Goal: Transaction & Acquisition: Purchase product/service

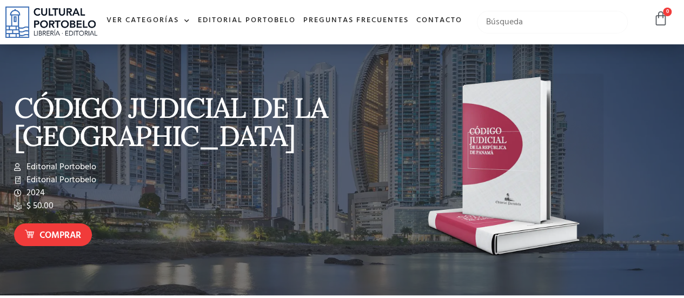
click at [565, 32] on input "text" at bounding box center [552, 22] width 151 height 23
type input "[PERSON_NAME]"
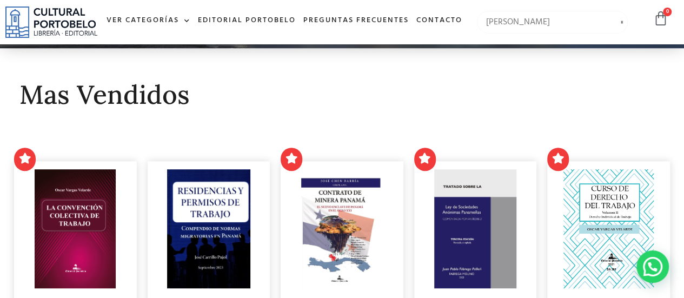
scroll to position [248, 0]
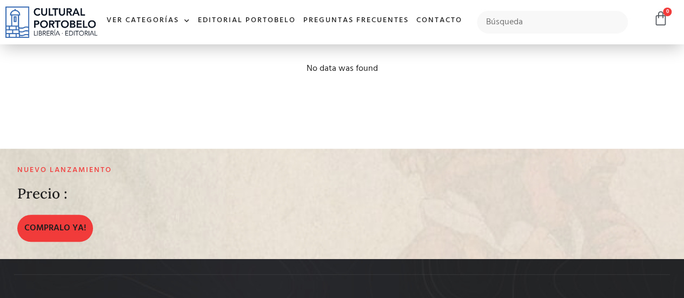
scroll to position [223, 0]
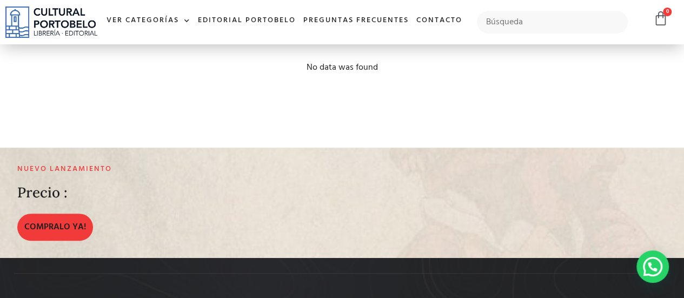
click at [515, 16] on div at bounding box center [552, 22] width 162 height 34
click at [512, 34] on input "text" at bounding box center [552, 22] width 151 height 23
type input "la victima y la prueba de los delitos sexuales"
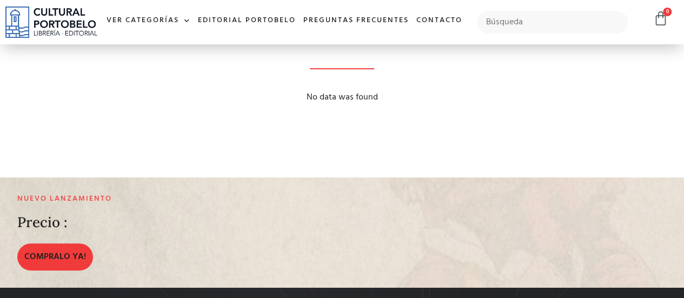
scroll to position [194, 0]
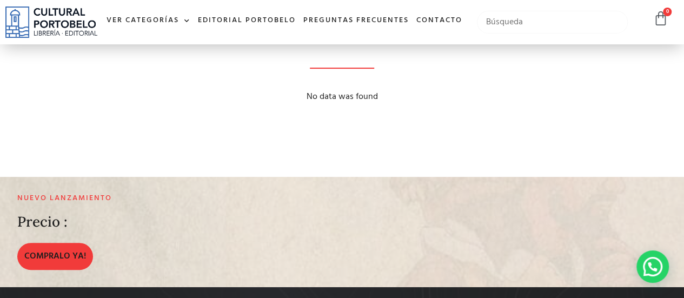
click at [524, 34] on input "text" at bounding box center [552, 22] width 151 height 23
type input "delitos sexuales"
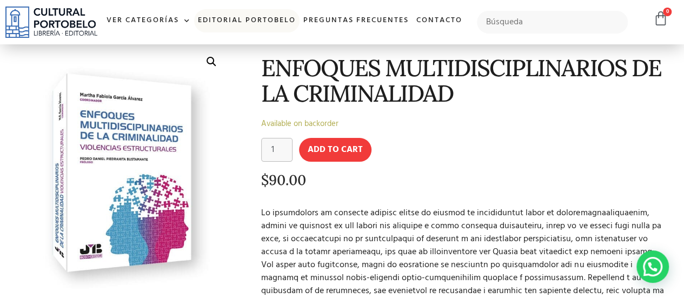
scroll to position [50, 0]
